Goal: Task Accomplishment & Management: Use online tool/utility

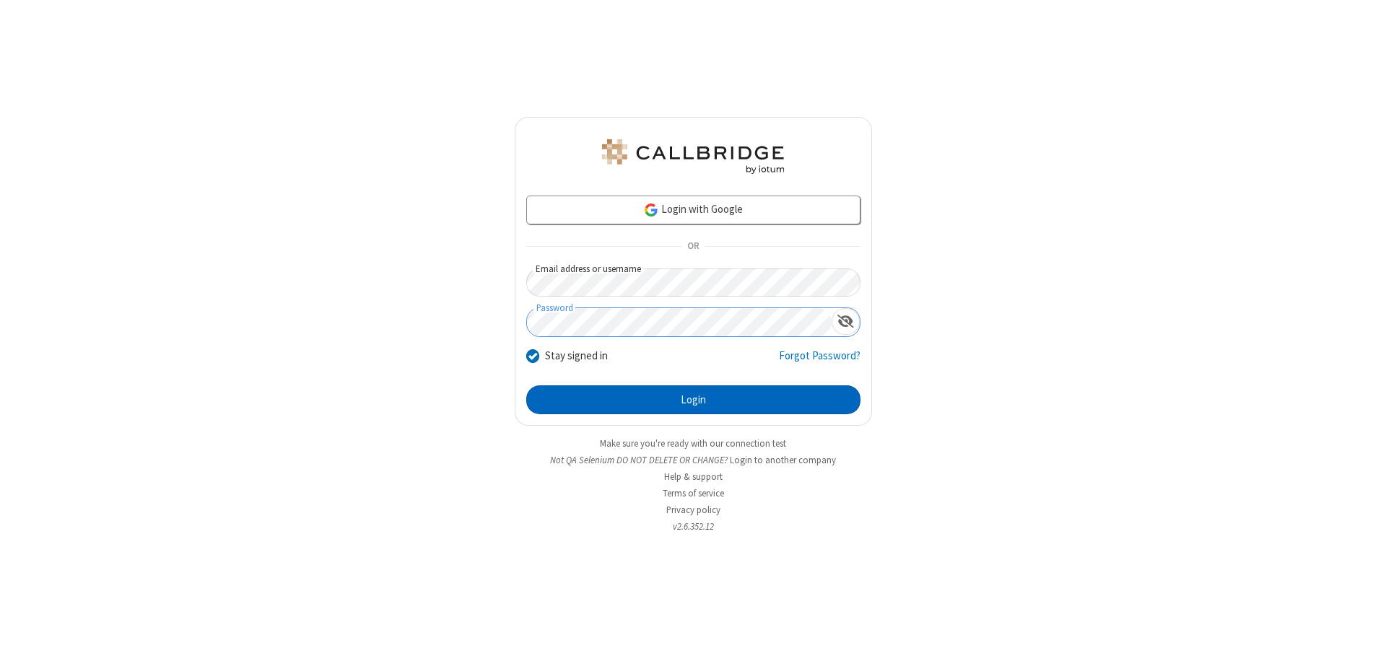
click at [693, 400] on button "Login" at bounding box center [693, 399] width 334 height 29
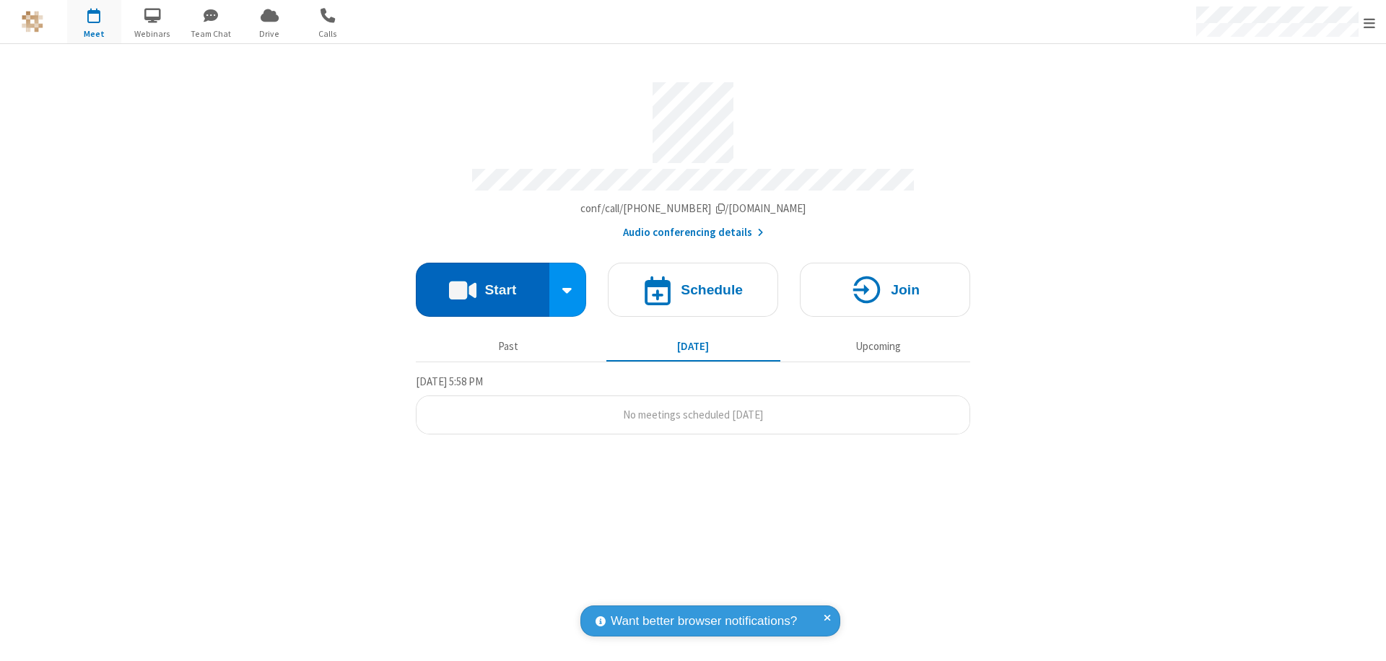
click at [482, 283] on button "Start" at bounding box center [483, 290] width 134 height 54
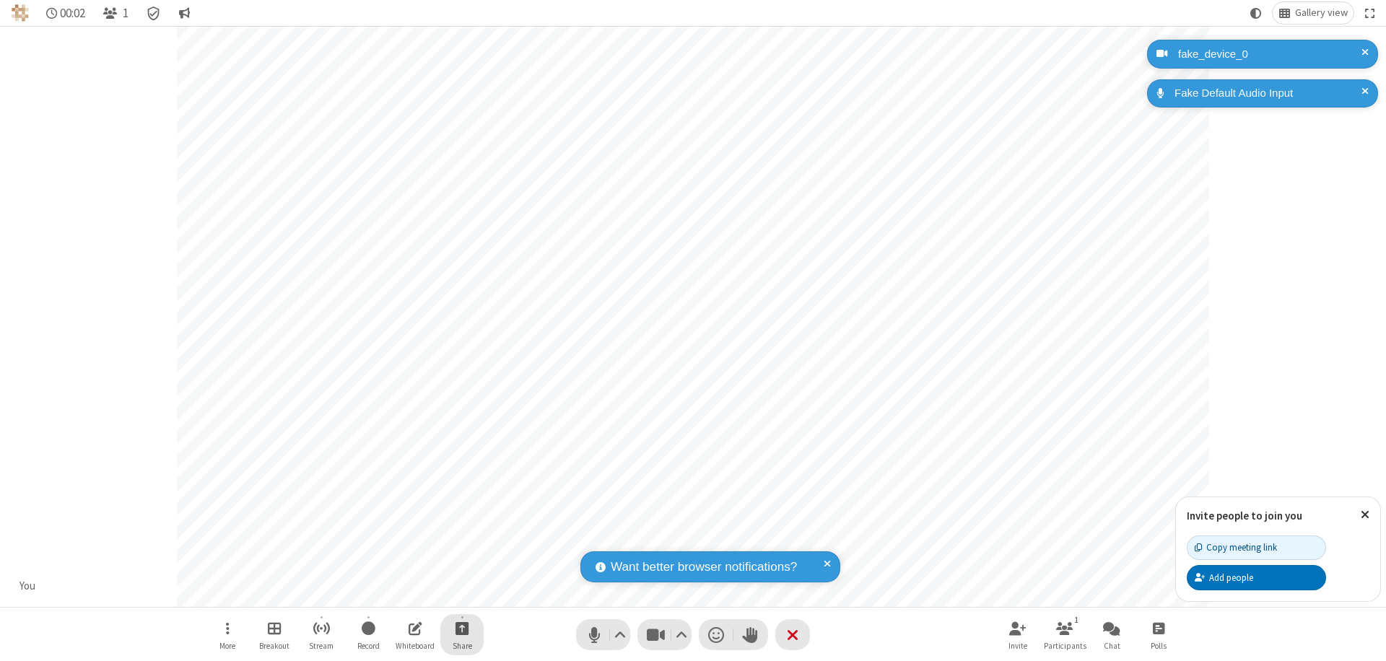
click at [462, 628] on span "Start sharing" at bounding box center [462, 628] width 14 height 18
click at [403, 568] on span "Present files & media" at bounding box center [403, 568] width 17 height 12
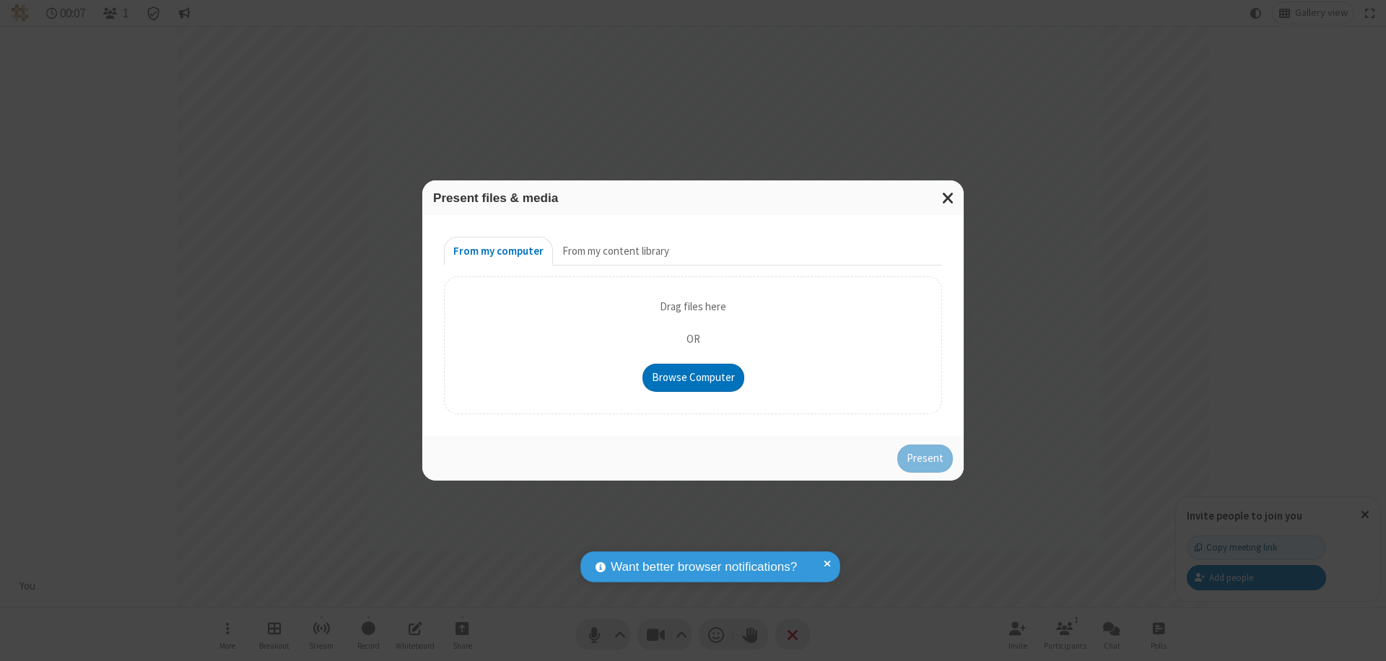
click at [614, 251] on button "From my content library" at bounding box center [616, 251] width 126 height 29
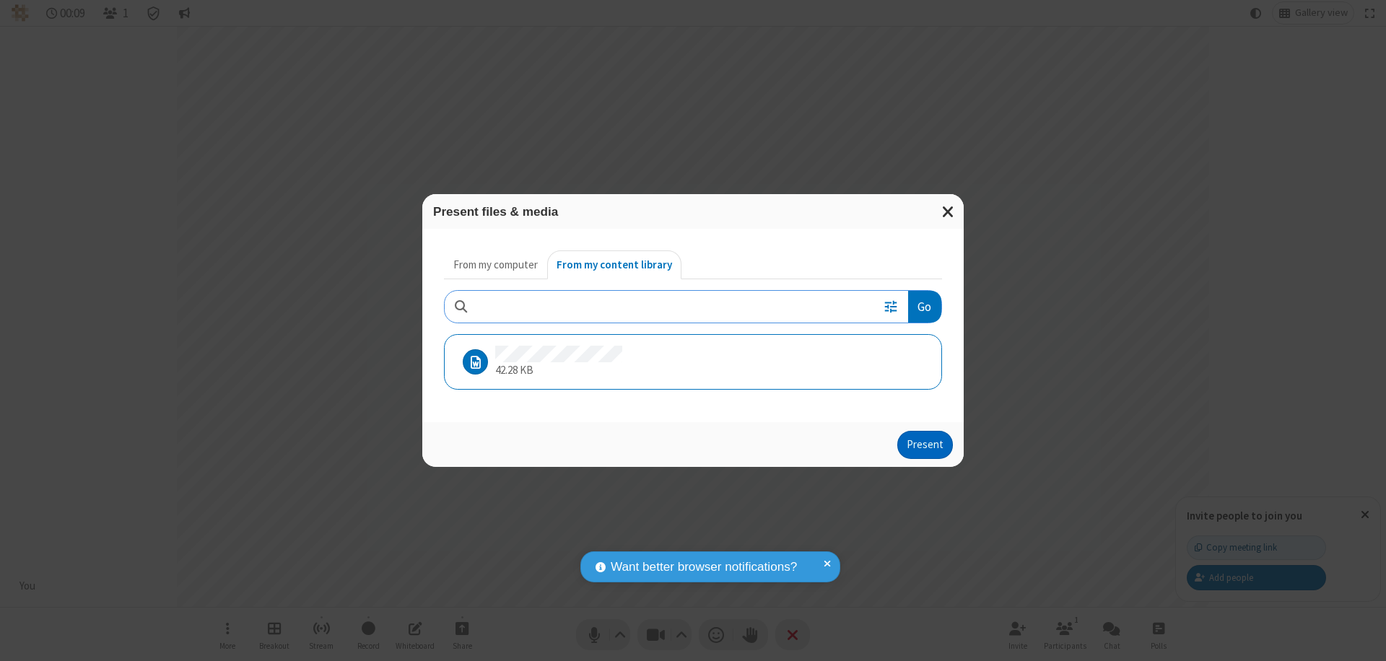
click at [926, 445] on button "Present" at bounding box center [925, 445] width 56 height 29
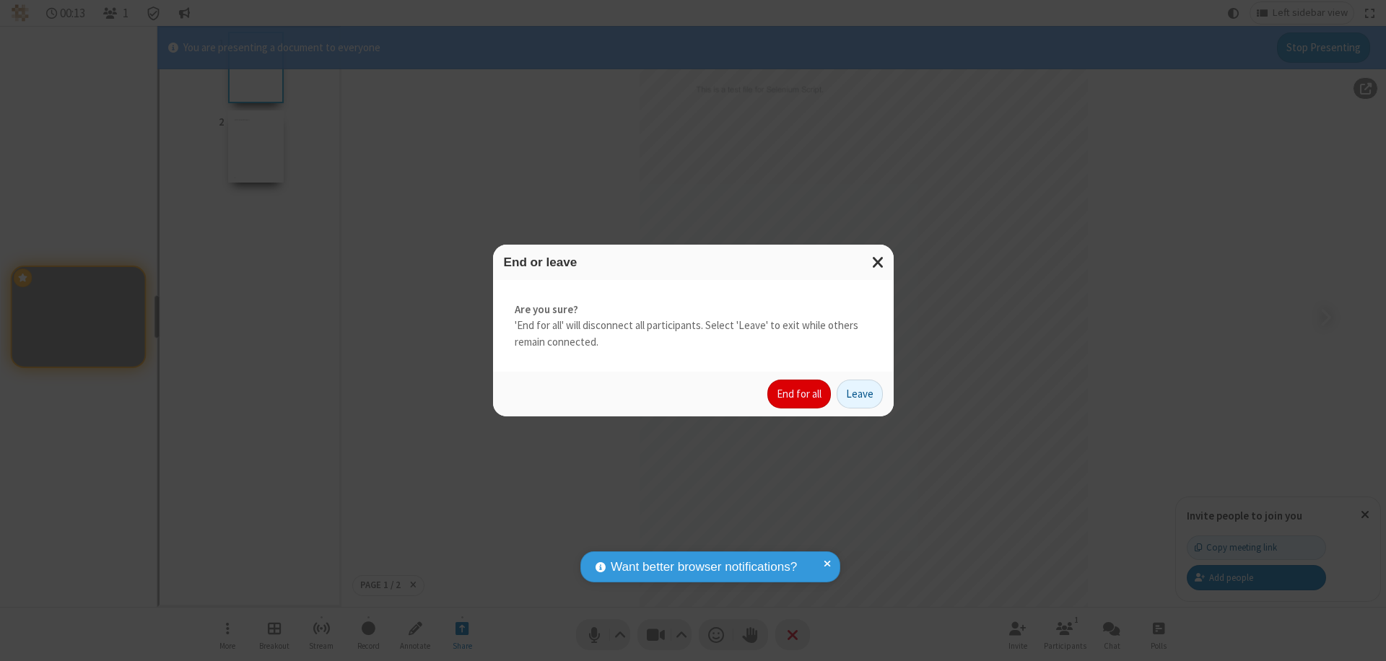
click at [800, 394] on button "End for all" at bounding box center [799, 394] width 64 height 29
